Goal: Find specific page/section: Find specific page/section

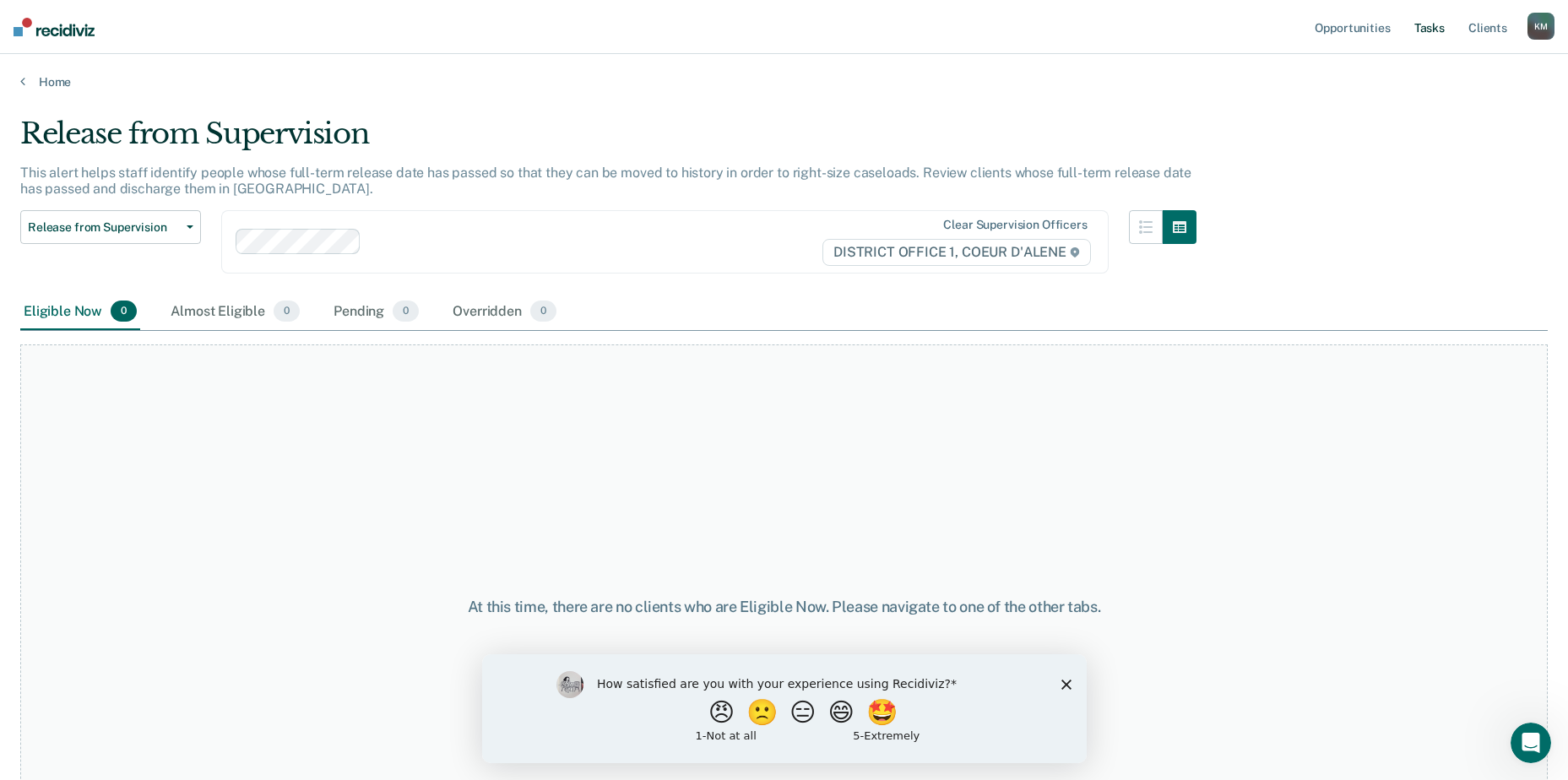
click at [1428, 27] on link "Tasks" at bounding box center [1429, 27] width 37 height 54
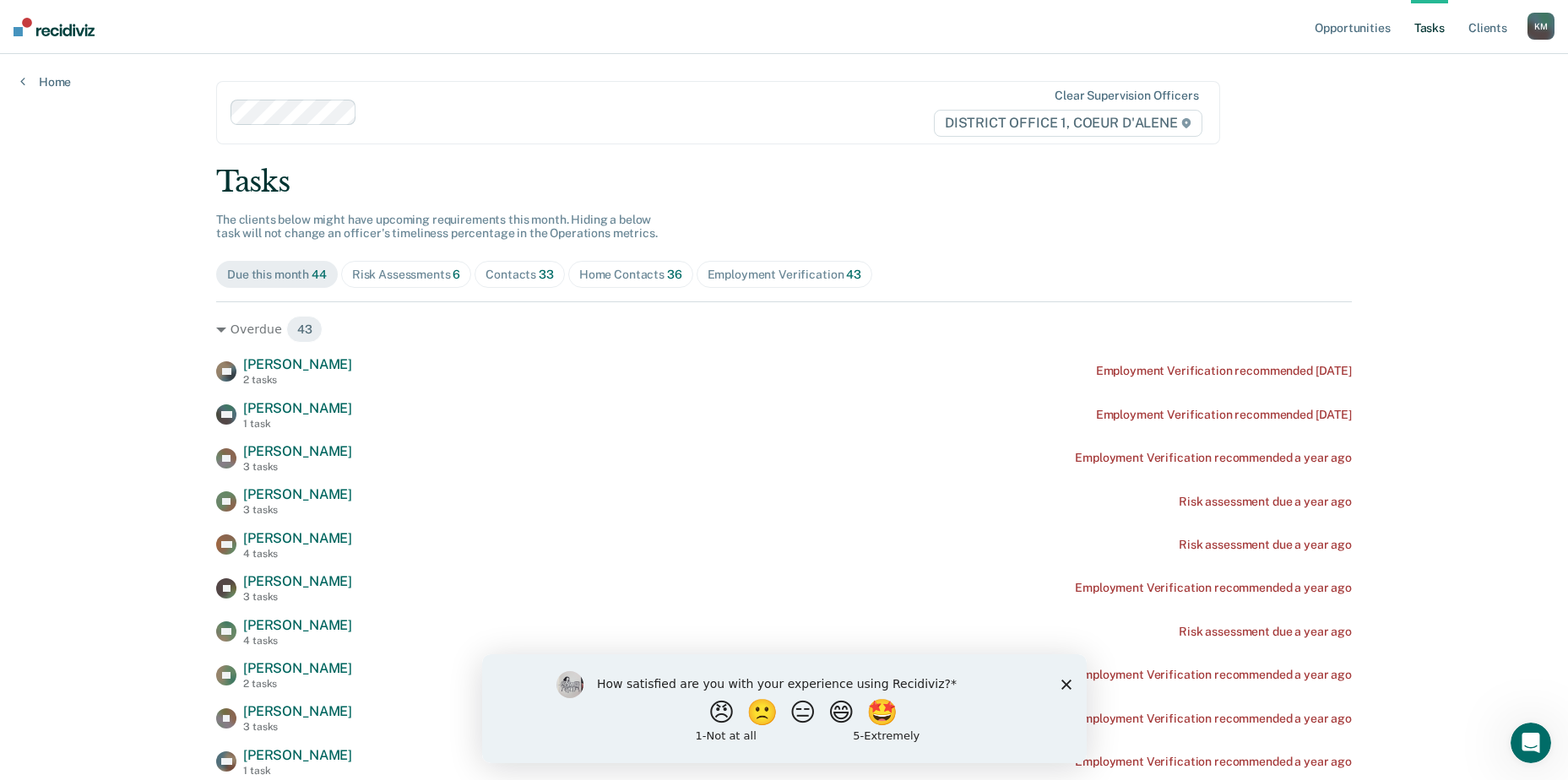
click at [603, 277] on div "Home Contacts 36" at bounding box center [630, 274] width 103 height 14
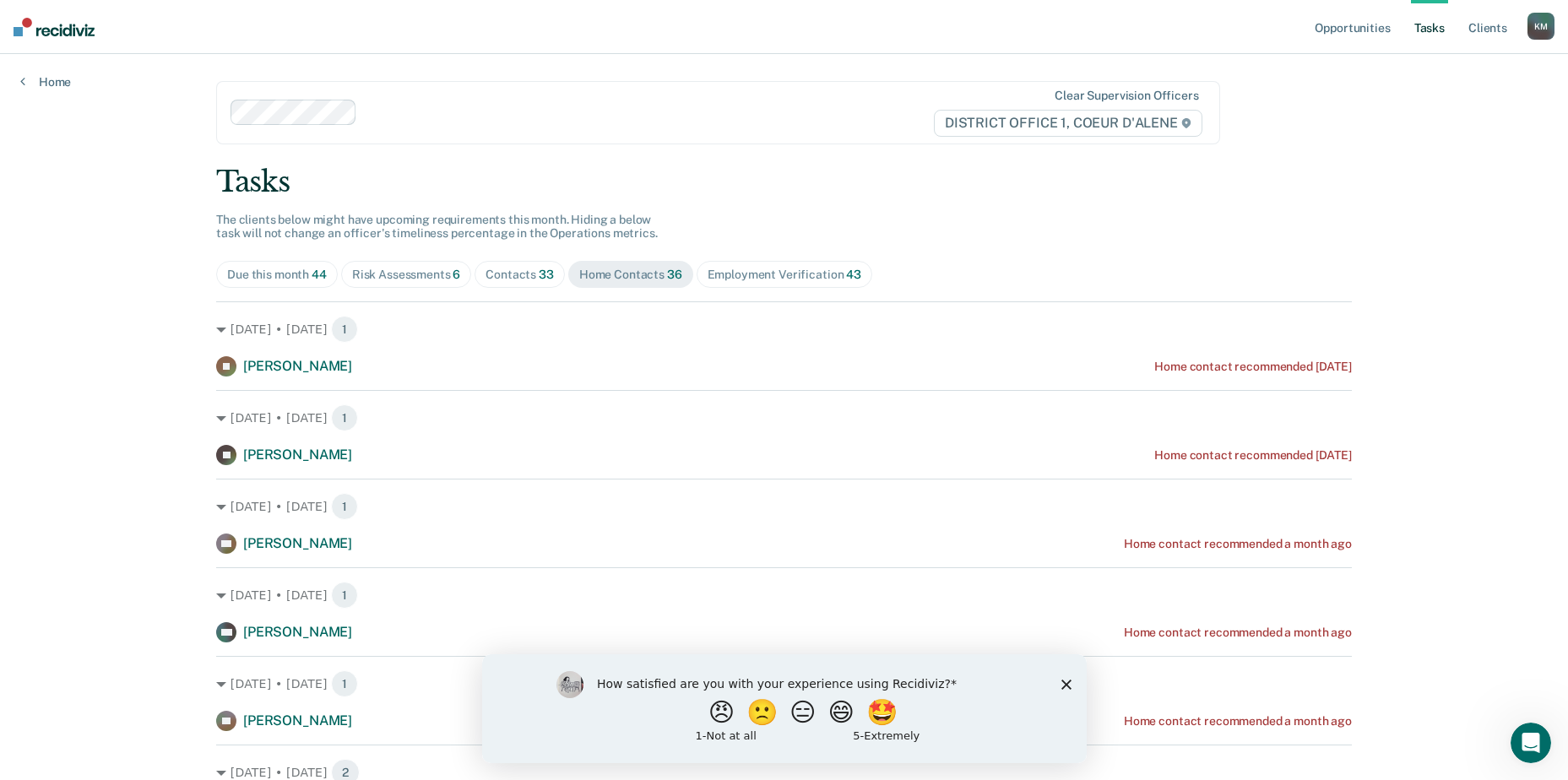
scroll to position [141, 0]
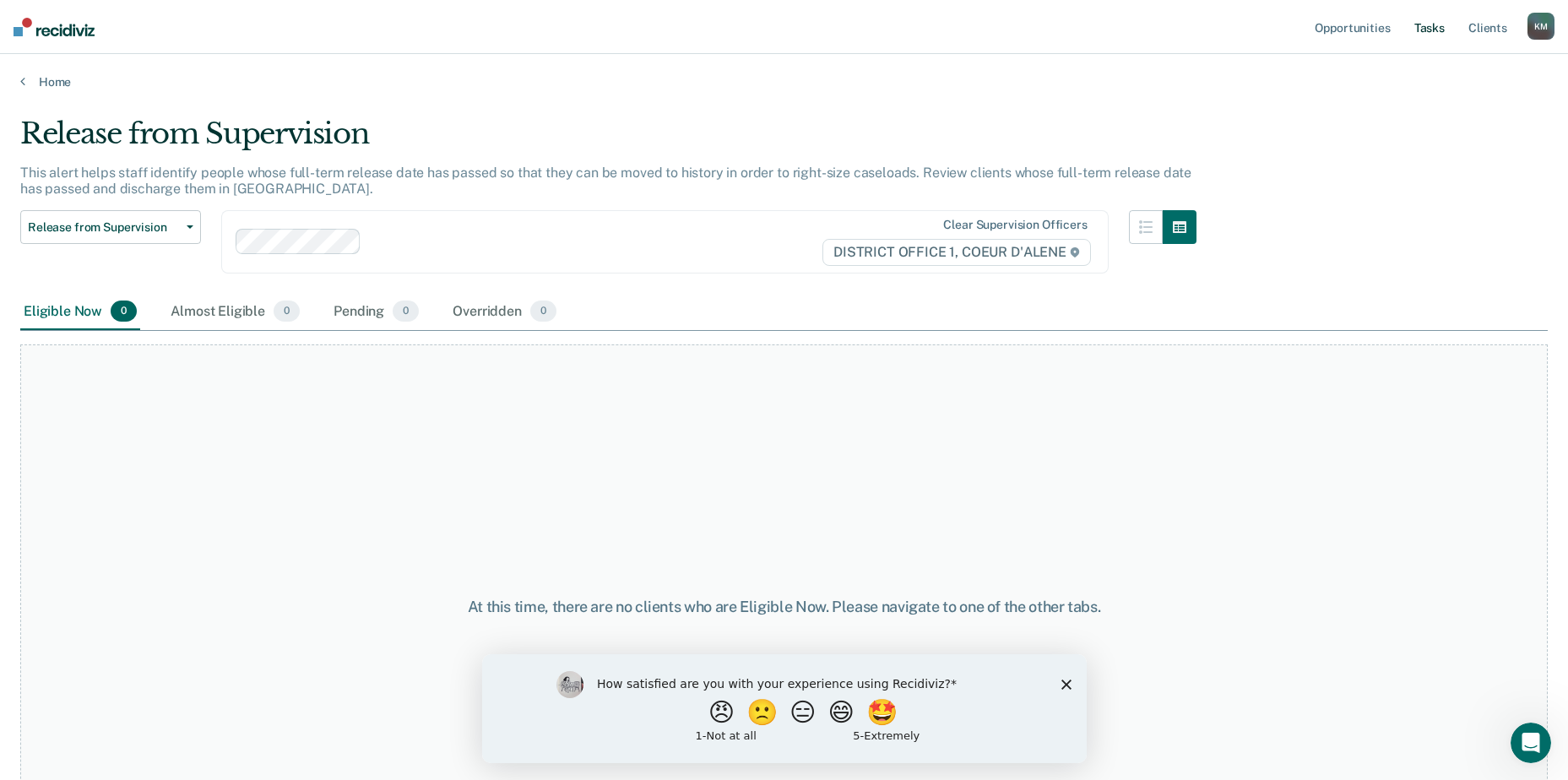
click at [1434, 34] on link "Tasks" at bounding box center [1429, 27] width 37 height 54
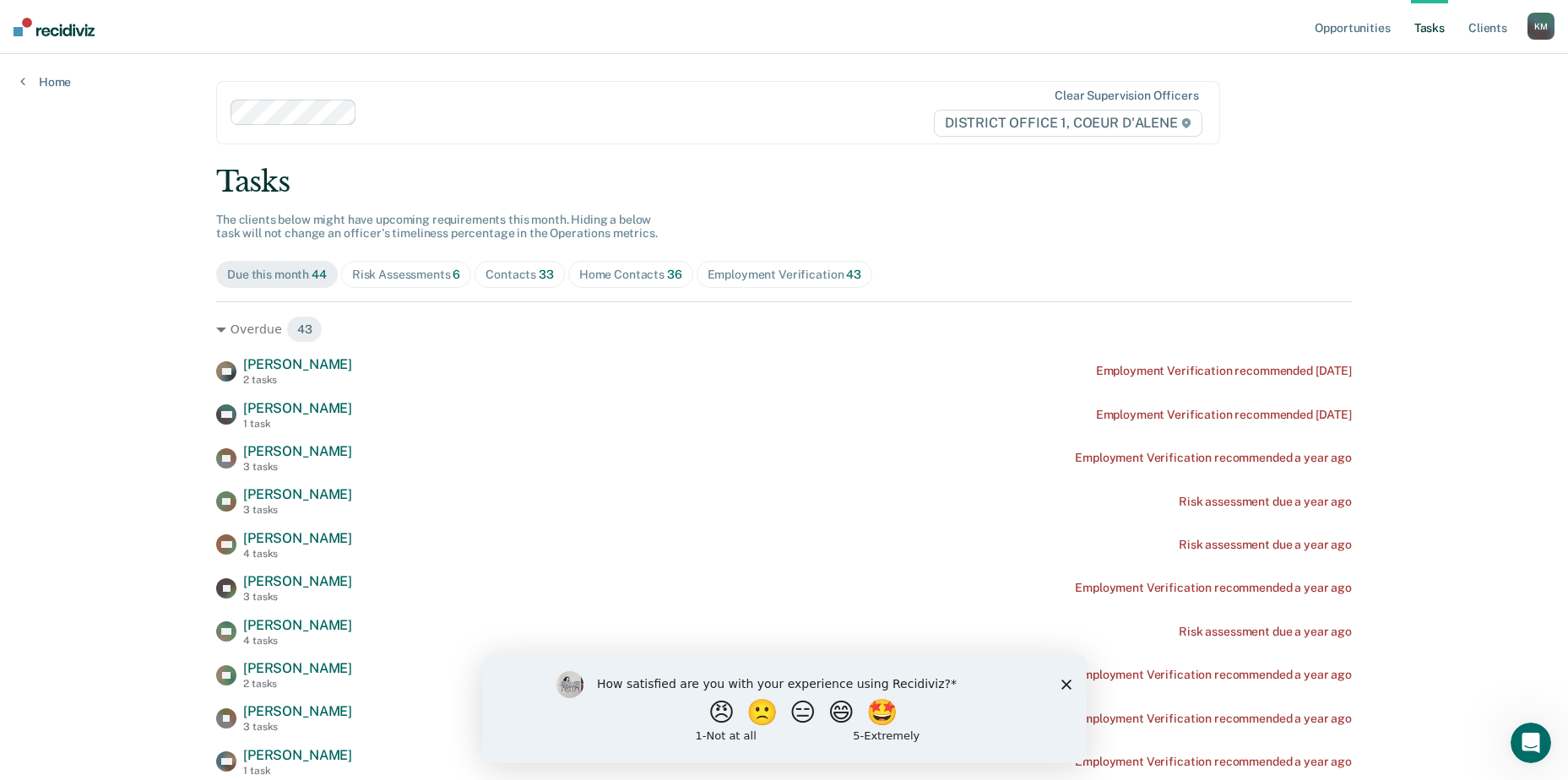
click at [595, 274] on div "Home Contacts 36" at bounding box center [630, 274] width 103 height 14
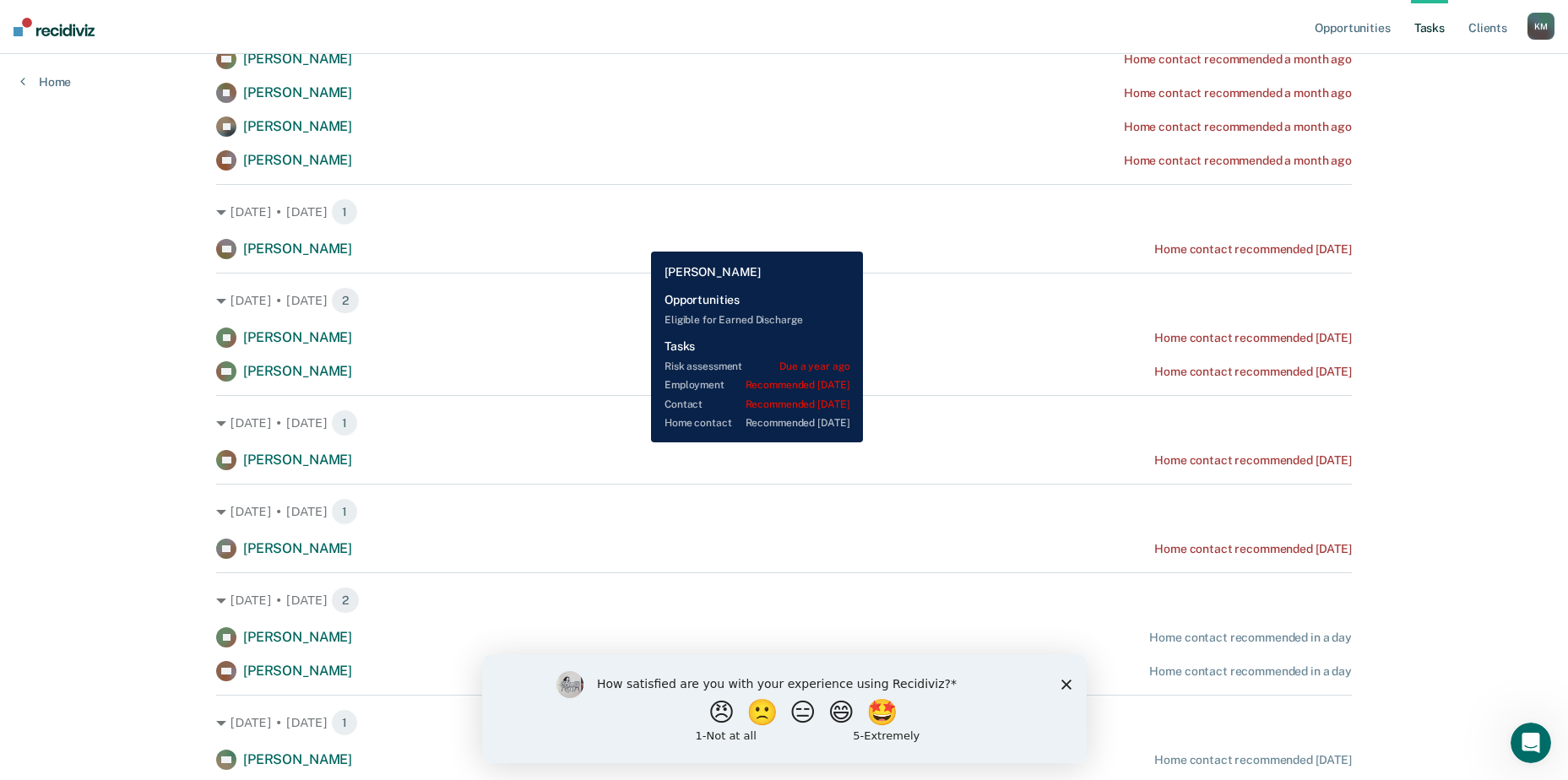
scroll to position [1131, 0]
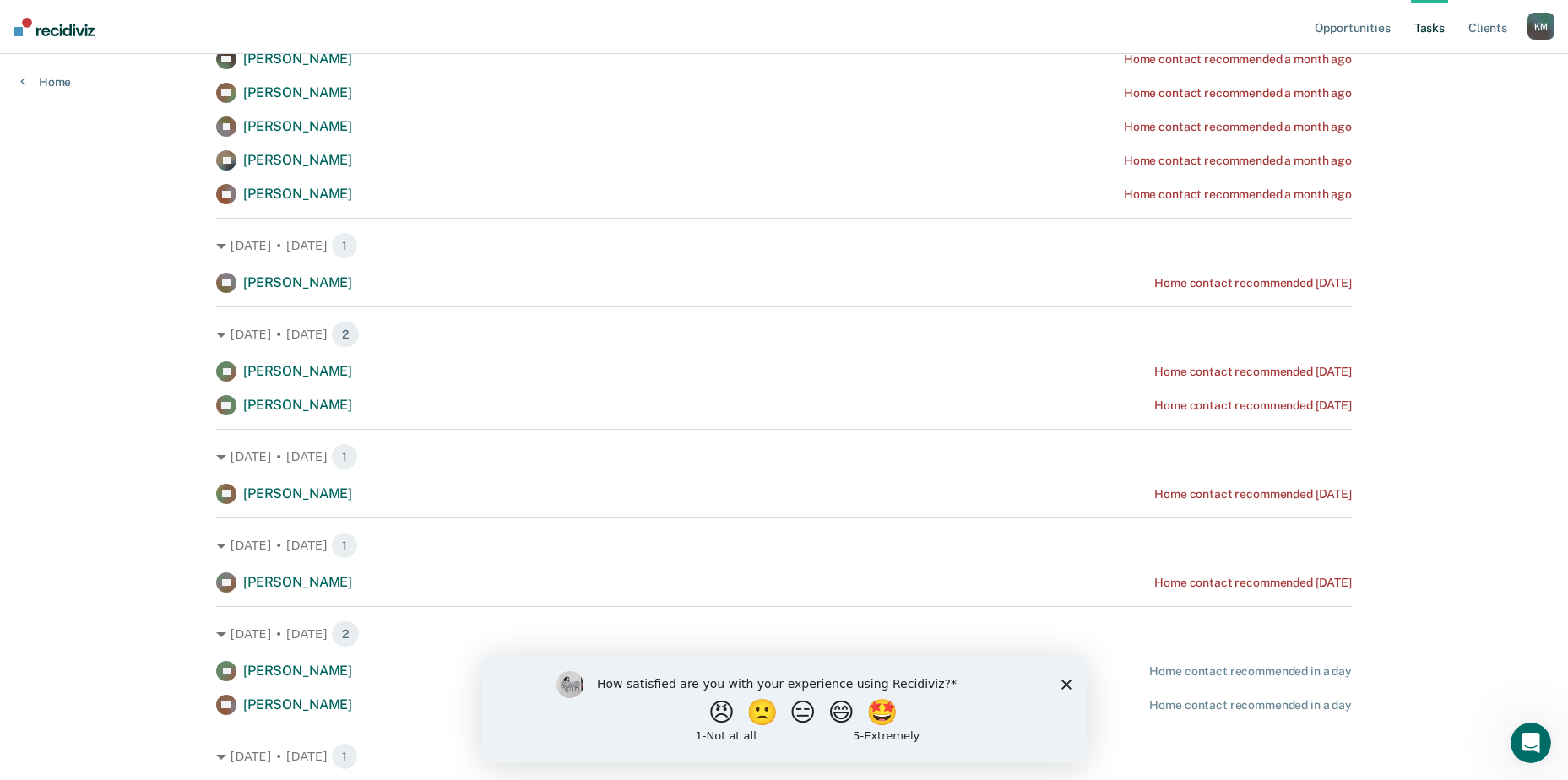
click at [1432, 30] on link "Tasks" at bounding box center [1429, 27] width 37 height 54
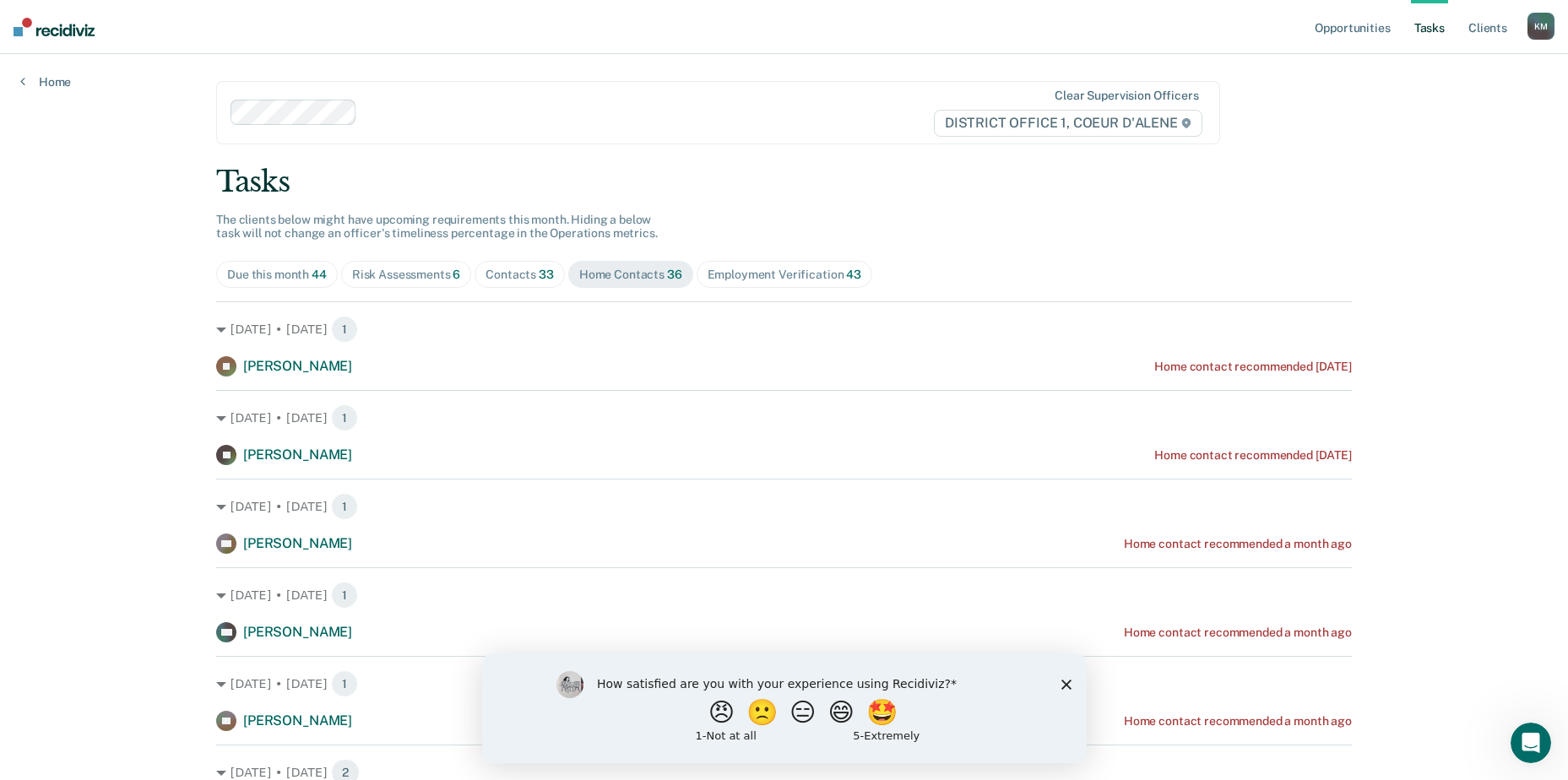
click at [518, 273] on div "Contacts 33" at bounding box center [519, 274] width 68 height 14
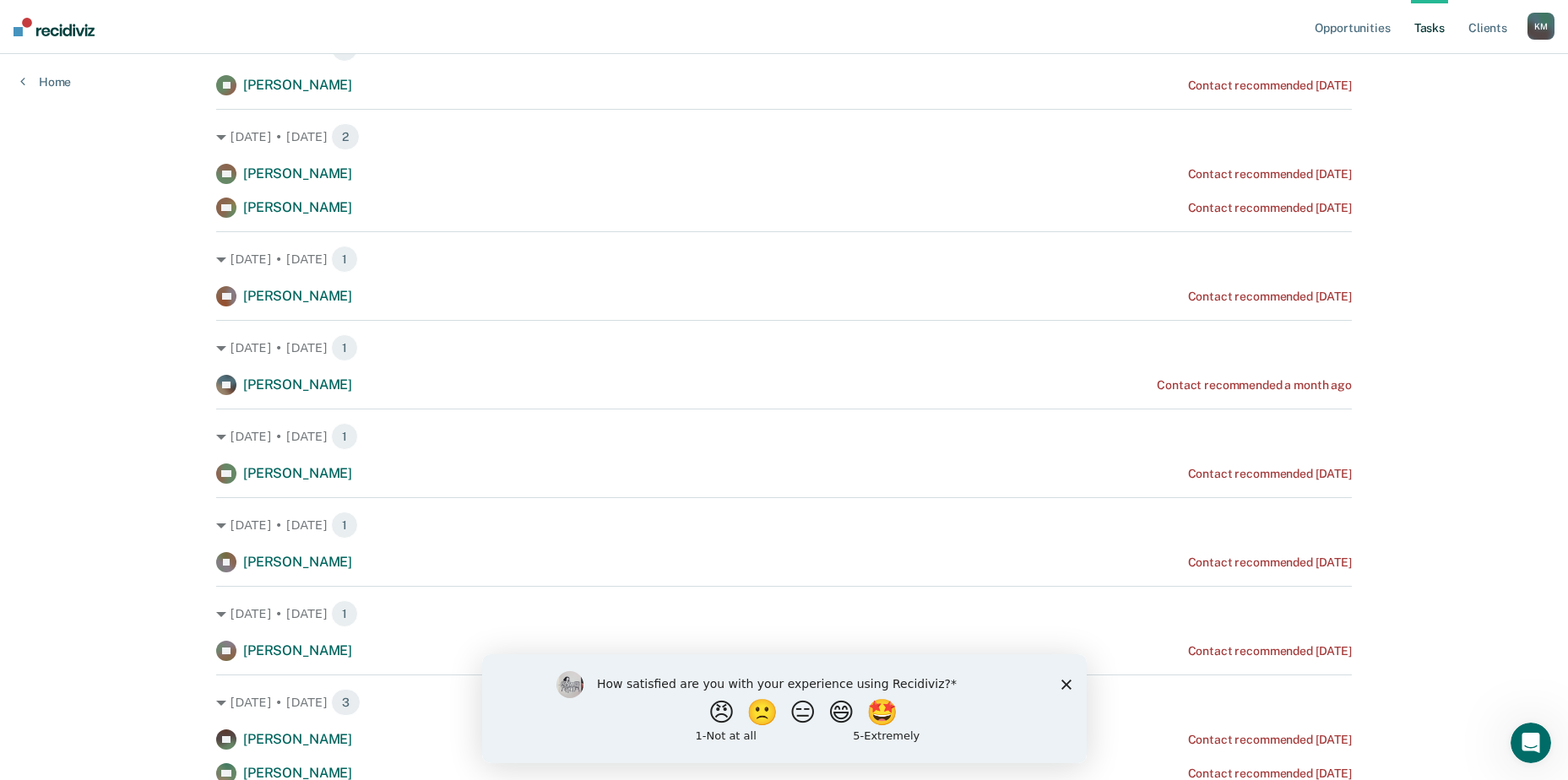
scroll to position [141, 0]
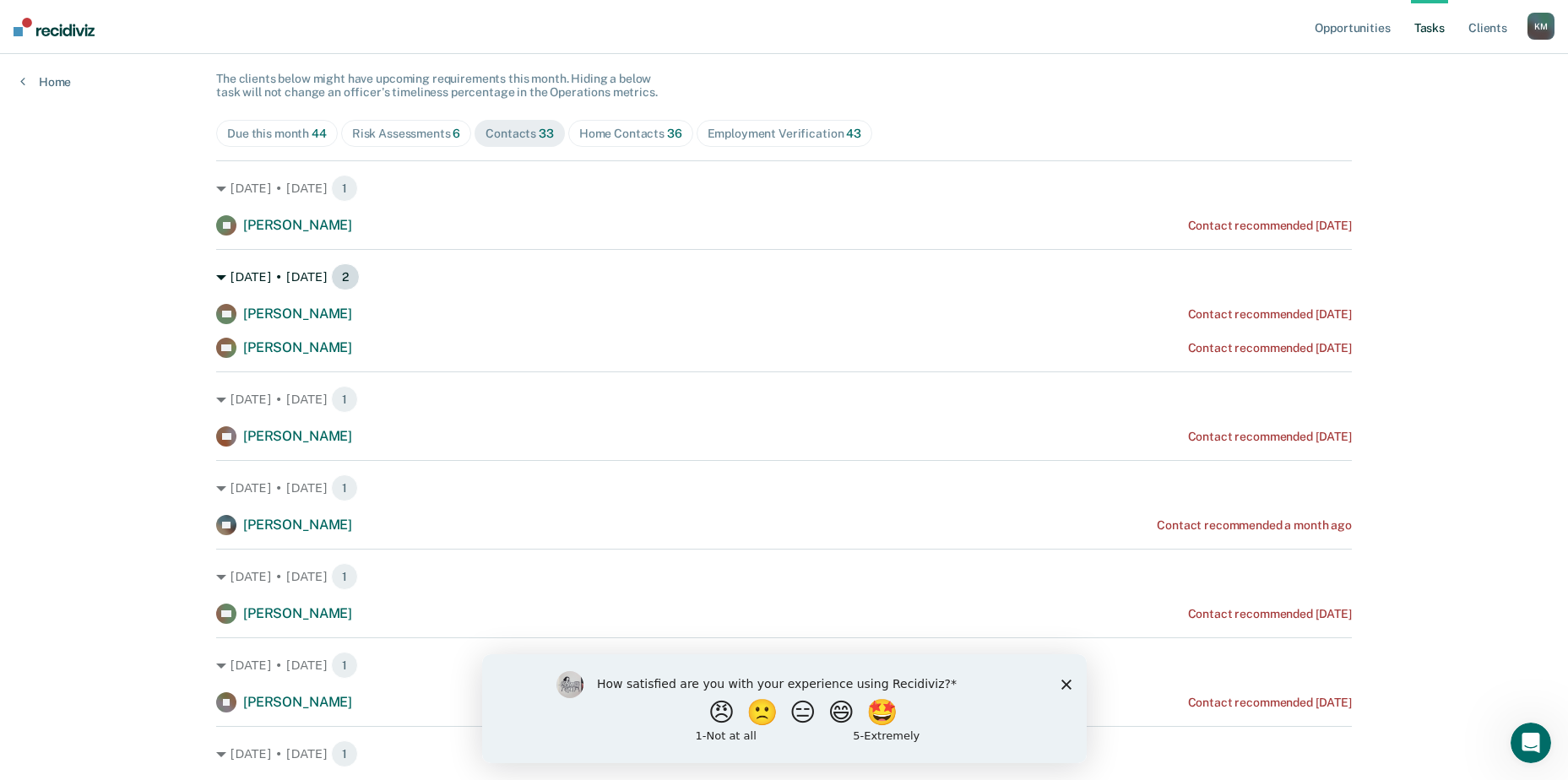
click at [331, 278] on span "2" at bounding box center [345, 277] width 28 height 27
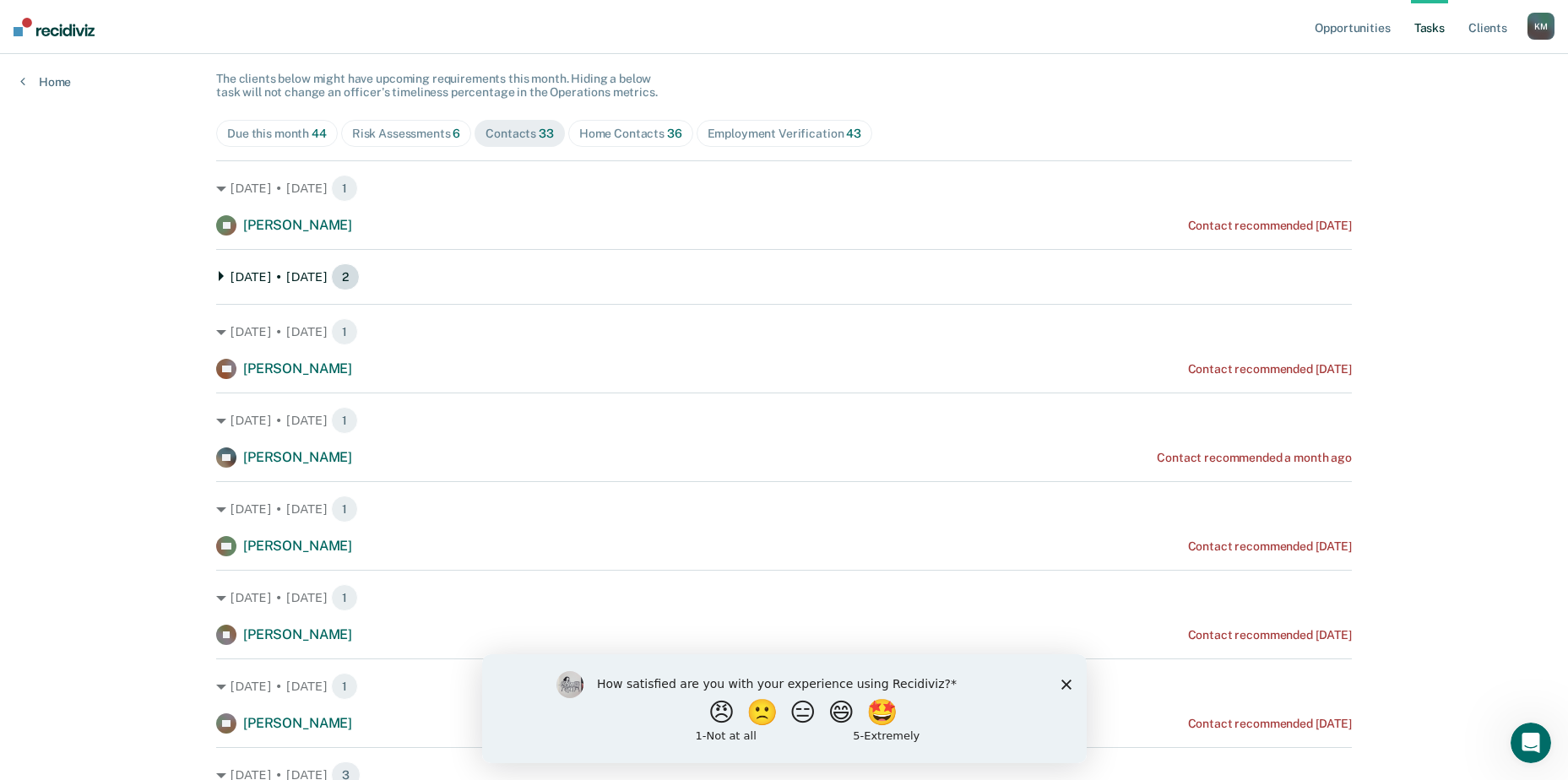
click at [331, 278] on span "2" at bounding box center [345, 277] width 28 height 27
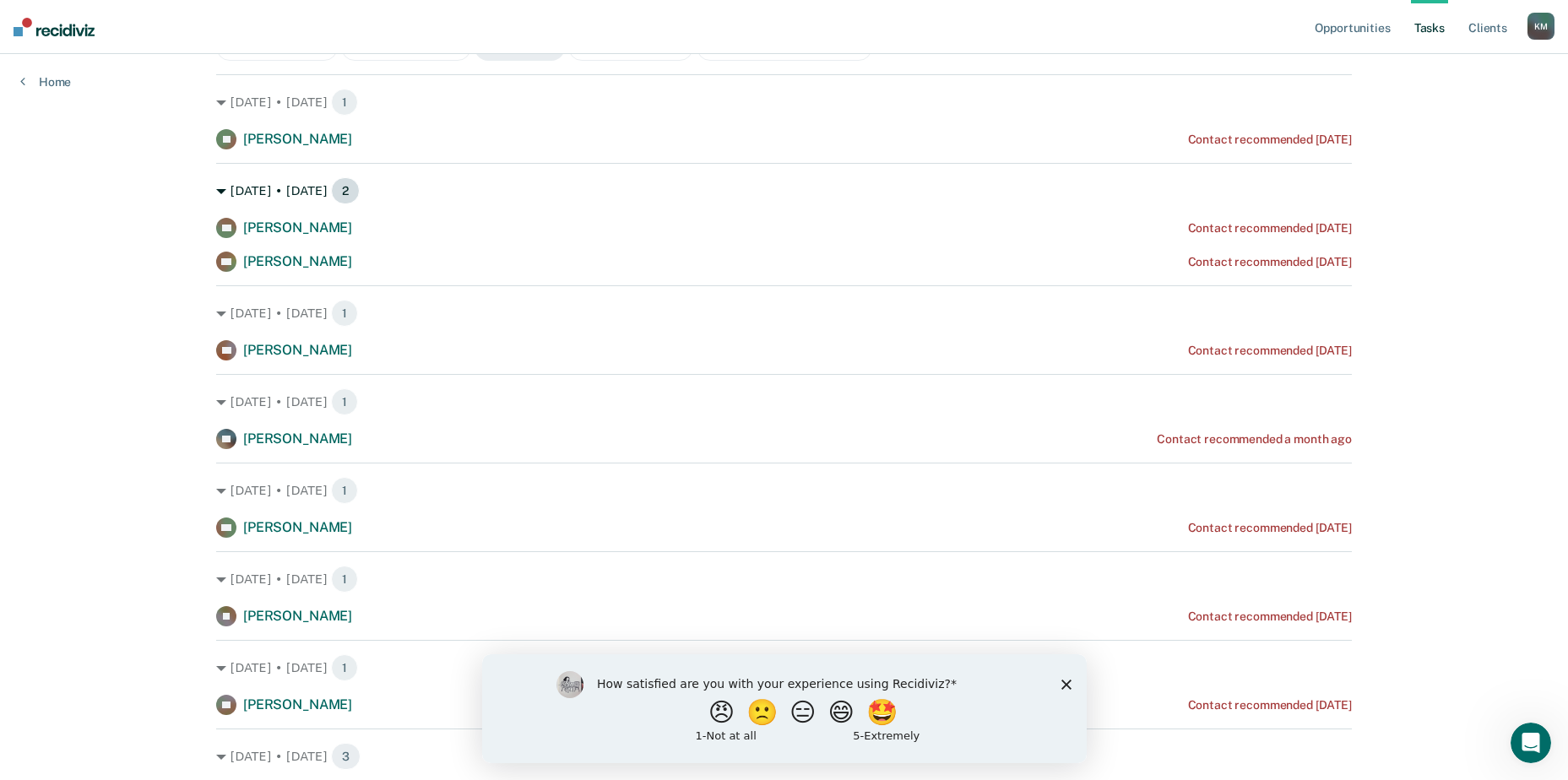
scroll to position [281, 0]
